Goal: Task Accomplishment & Management: Complete application form

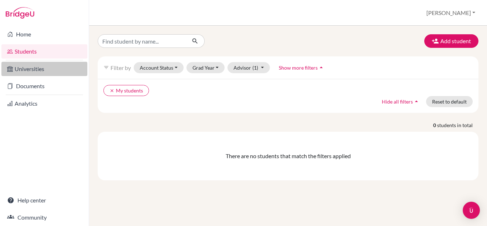
click at [21, 65] on link "Universities" at bounding box center [44, 69] width 86 height 14
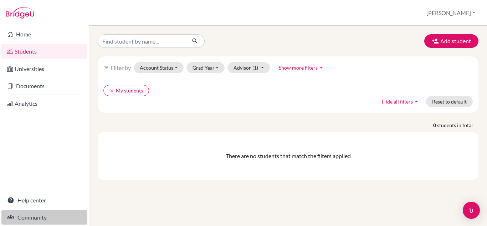
click at [44, 217] on link "Community" at bounding box center [44, 217] width 86 height 14
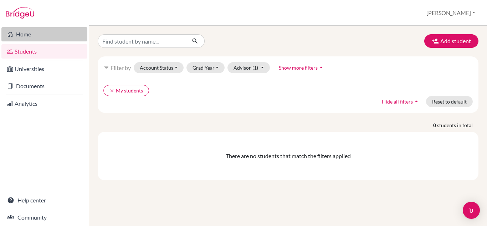
click at [26, 33] on link "Home" at bounding box center [44, 34] width 86 height 14
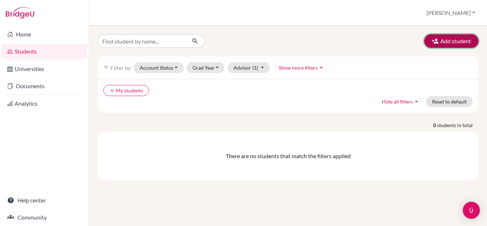
click at [442, 42] on button "Add student" at bounding box center [451, 41] width 54 height 14
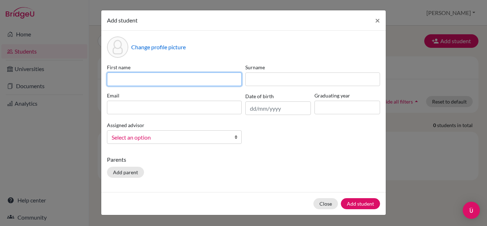
click at [121, 77] on input at bounding box center [174, 79] width 135 height 14
click at [123, 79] on input "A" at bounding box center [174, 79] width 135 height 14
type input "[PERSON_NAME]"
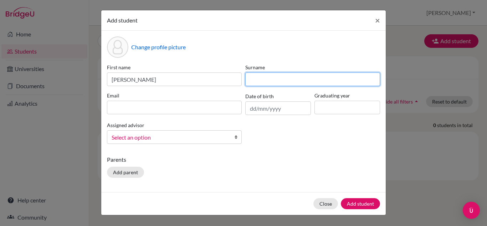
click at [271, 77] on input at bounding box center [312, 79] width 135 height 14
type input "Chen"
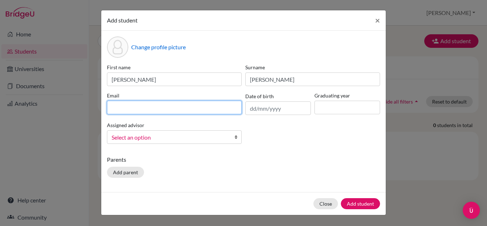
click at [146, 107] on input at bounding box center [174, 108] width 135 height 14
type input "annalipingchen@yahoo.com"
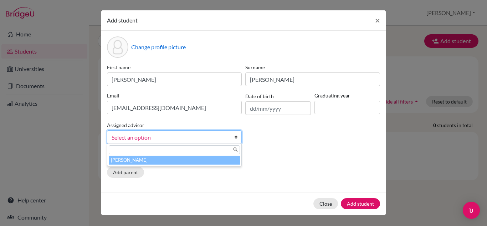
click at [233, 135] on link "Select an option" at bounding box center [174, 137] width 135 height 14
click at [169, 162] on li "Chen, Anna" at bounding box center [174, 159] width 131 height 9
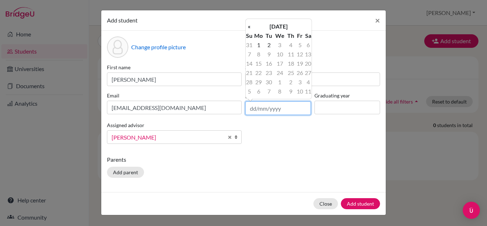
click at [263, 109] on input "text" at bounding box center [278, 108] width 66 height 14
click at [259, 45] on td "1" at bounding box center [259, 44] width 12 height 9
type input "01/09/2025"
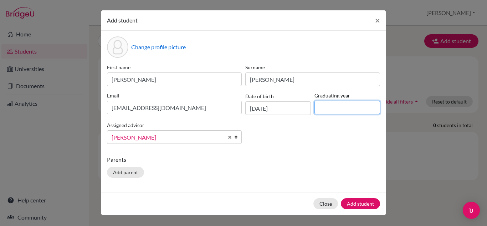
click at [322, 107] on input at bounding box center [347, 108] width 66 height 14
type input "2028"
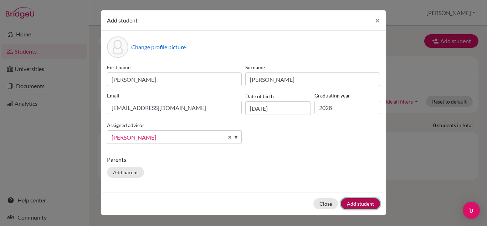
click at [359, 205] on button "Add student" at bounding box center [360, 203] width 39 height 11
